Goal: Task Accomplishment & Management: Use online tool/utility

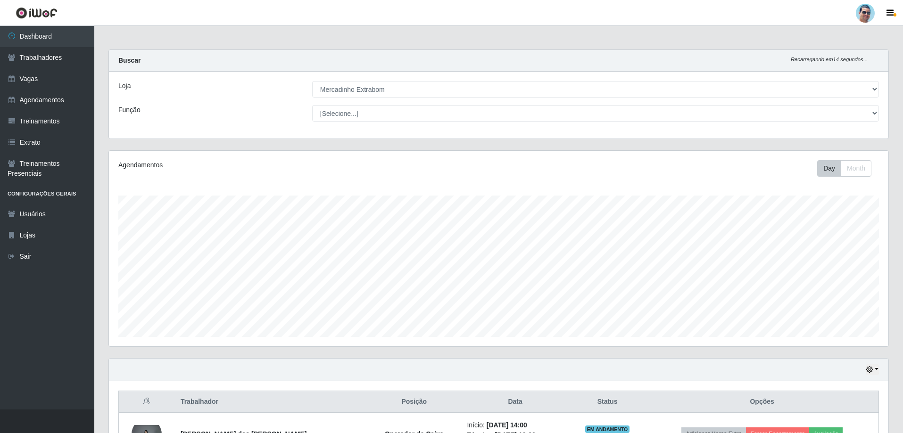
select select "175"
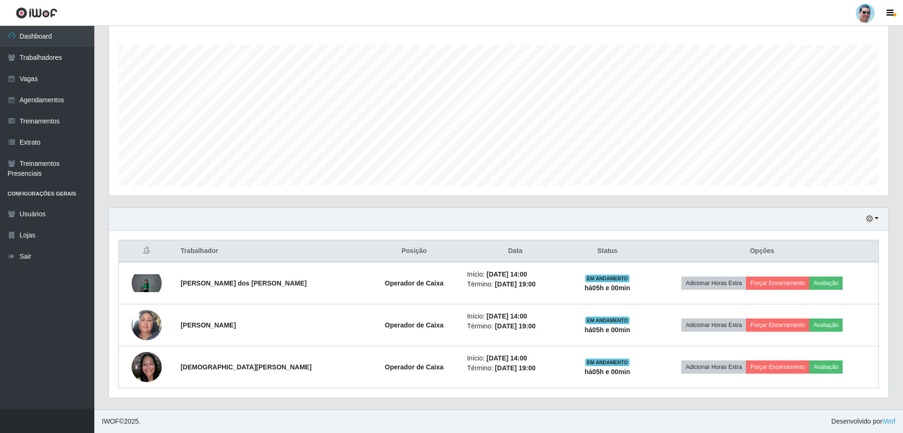
scroll to position [196, 780]
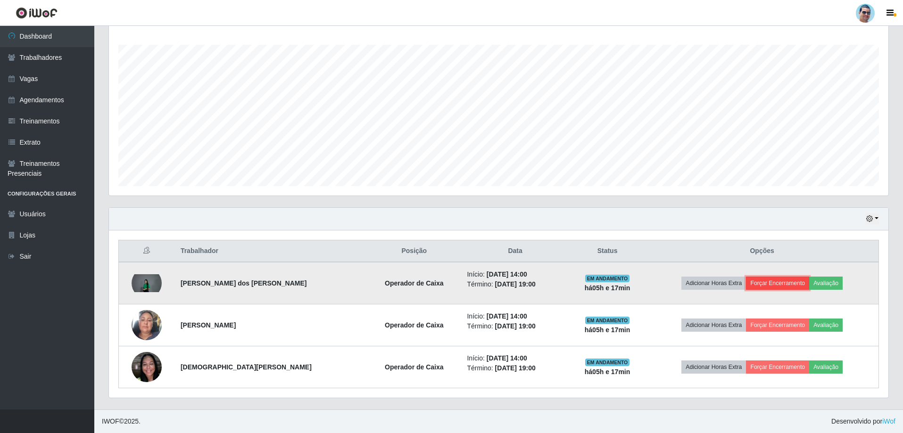
click at [775, 285] on button "Forçar Encerramento" at bounding box center [777, 283] width 63 height 13
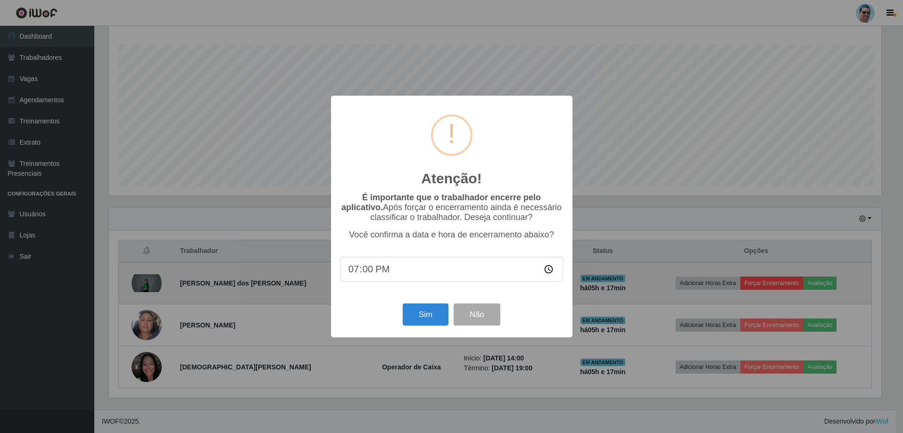
scroll to position [196, 775]
type input "19:02"
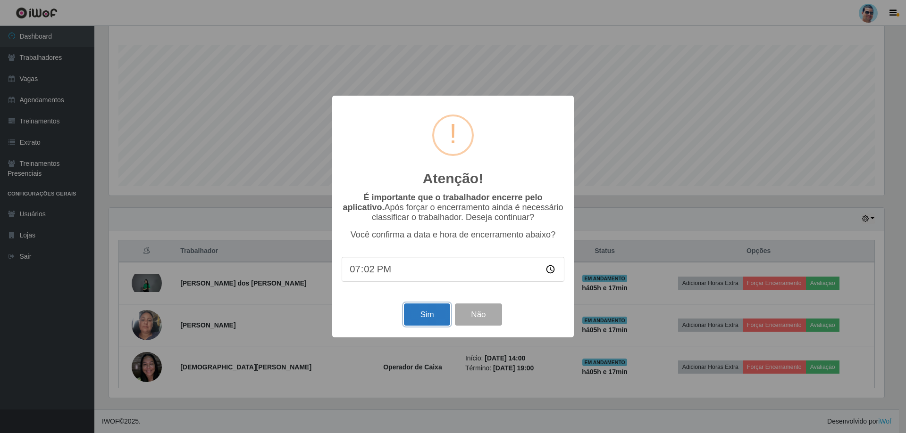
click at [446, 312] on button "Sim" at bounding box center [427, 315] width 46 height 22
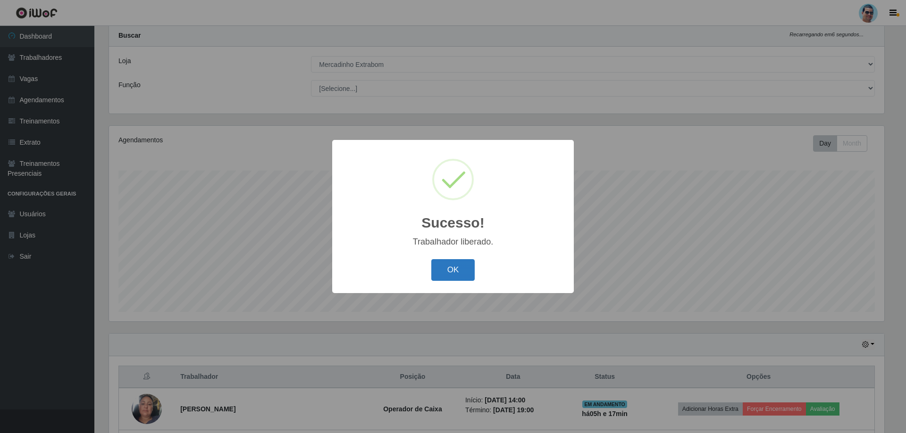
click at [450, 272] on button "OK" at bounding box center [453, 270] width 44 height 22
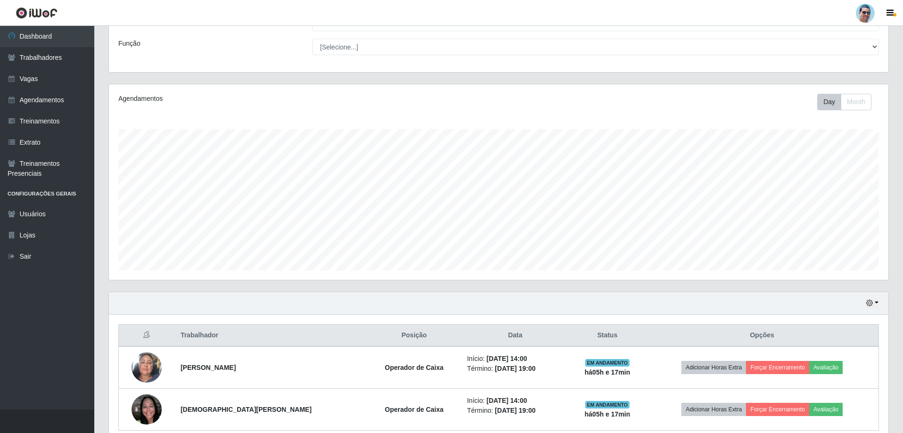
scroll to position [109, 0]
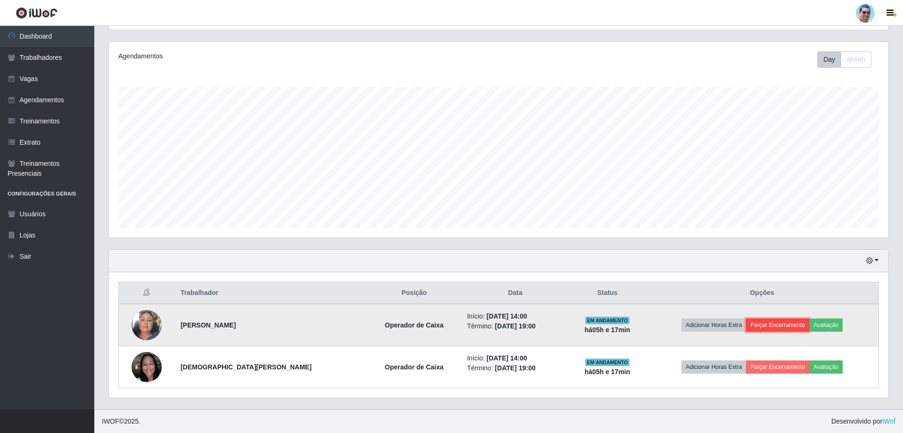
click at [773, 326] on button "Forçar Encerramento" at bounding box center [777, 325] width 63 height 13
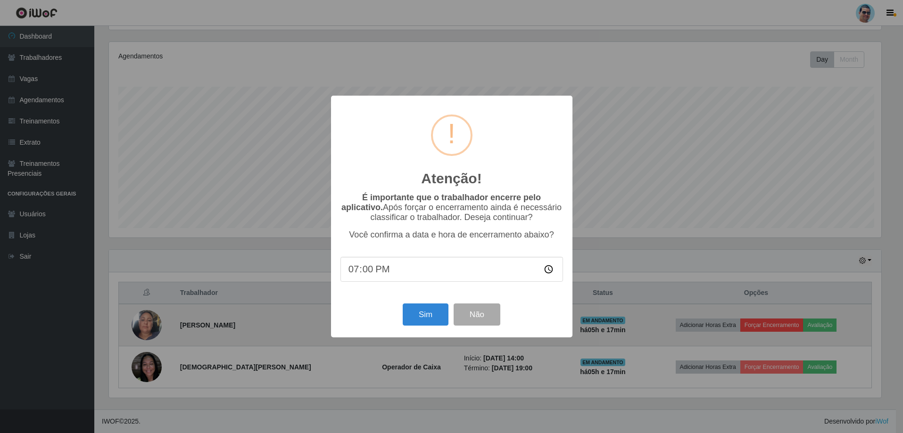
scroll to position [196, 775]
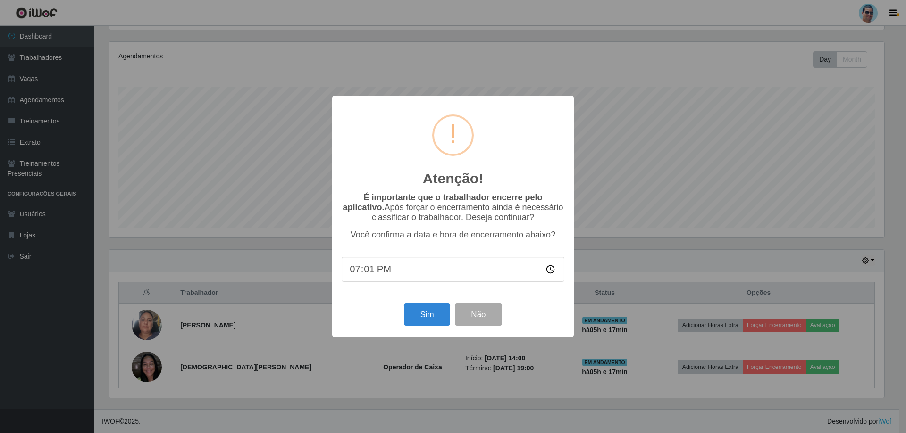
type input "19:14"
click at [440, 316] on button "Sim" at bounding box center [427, 315] width 46 height 22
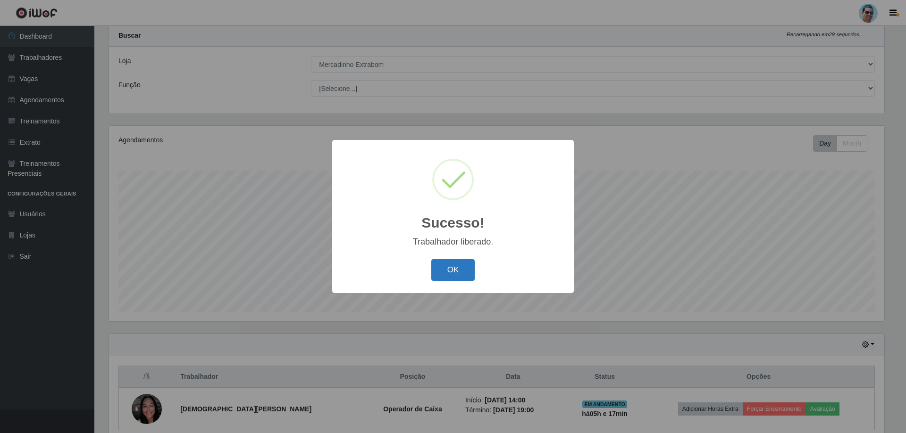
click at [471, 272] on button "OK" at bounding box center [453, 270] width 44 height 22
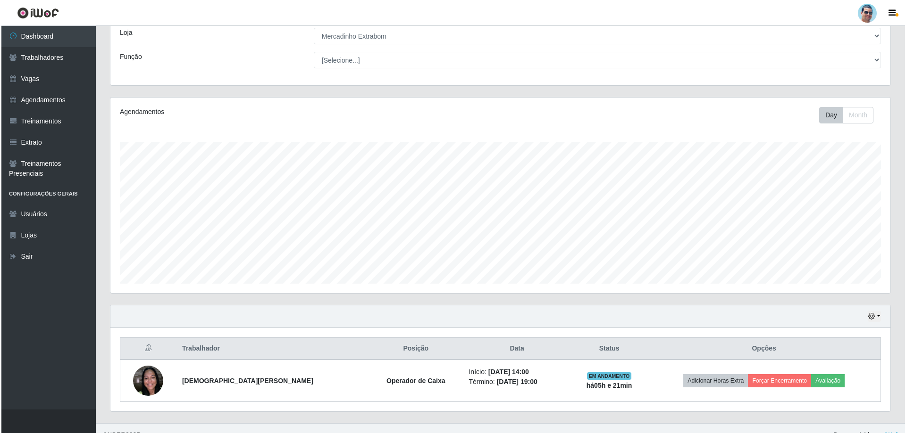
scroll to position [67, 0]
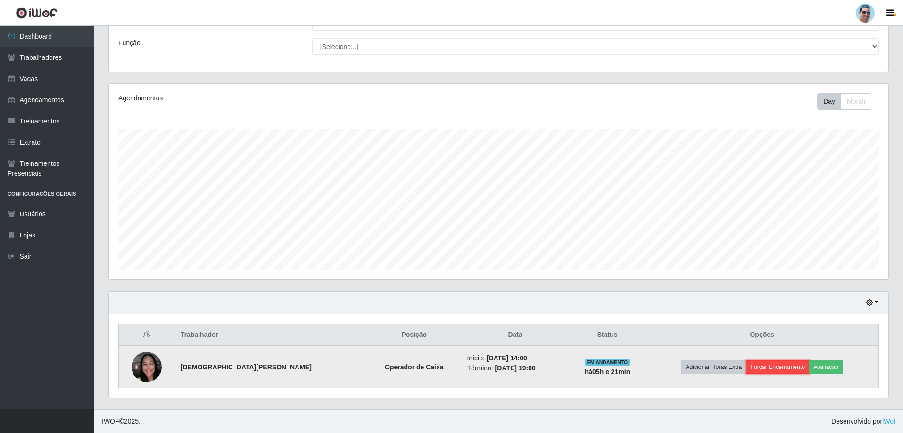
click at [757, 369] on button "Forçar Encerramento" at bounding box center [777, 367] width 63 height 13
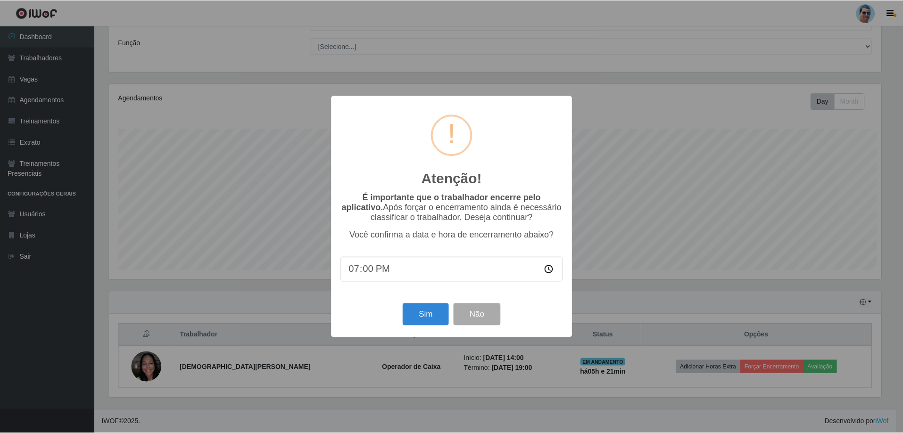
scroll to position [196, 775]
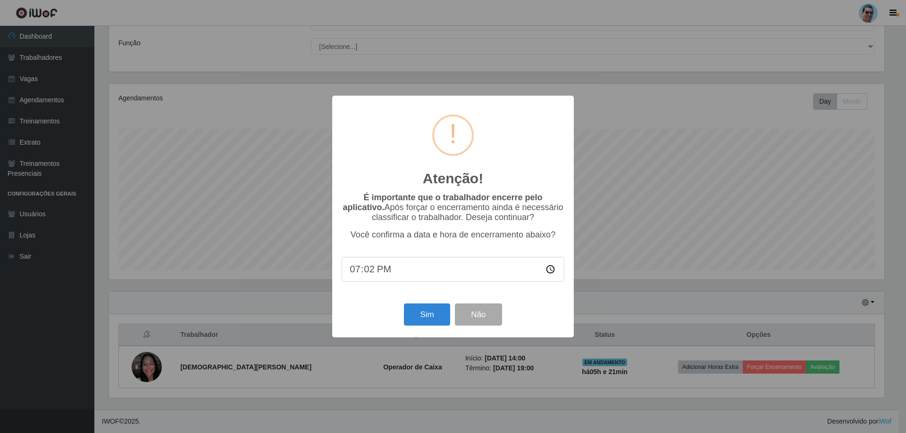
type input "19:20"
click at [412, 323] on button "Sim" at bounding box center [427, 315] width 46 height 22
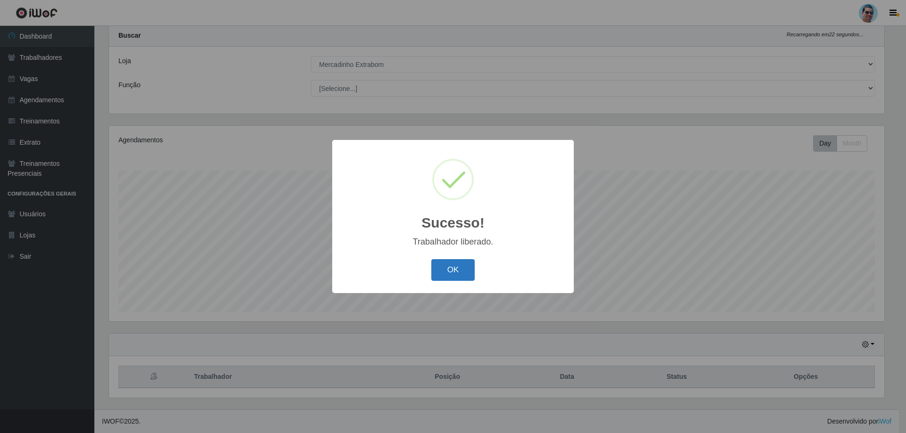
click at [439, 270] on button "OK" at bounding box center [453, 270] width 44 height 22
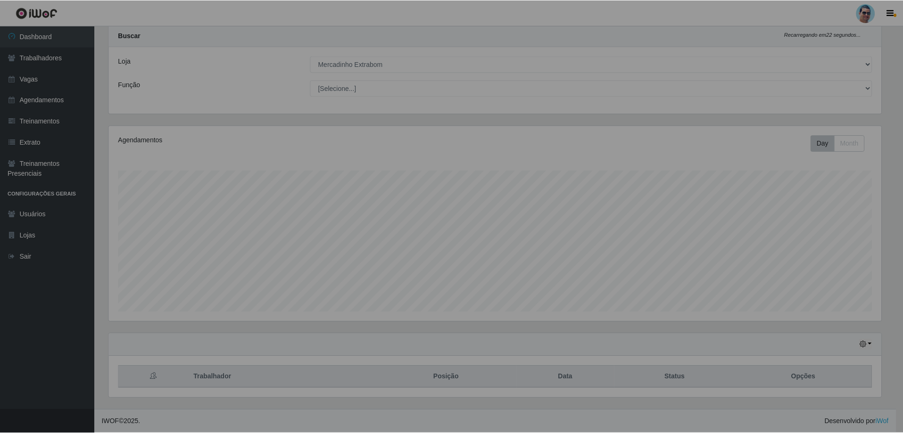
scroll to position [196, 780]
